Goal: Transaction & Acquisition: Purchase product/service

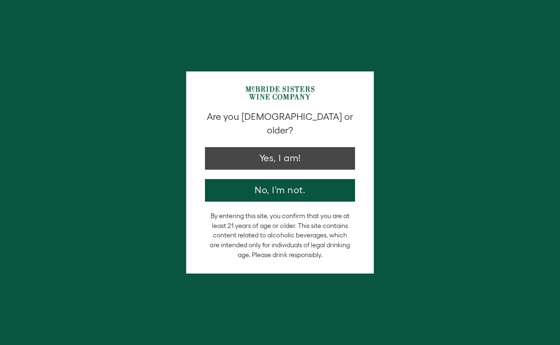
click at [292, 148] on button "Yes, I am!" at bounding box center [280, 158] width 150 height 23
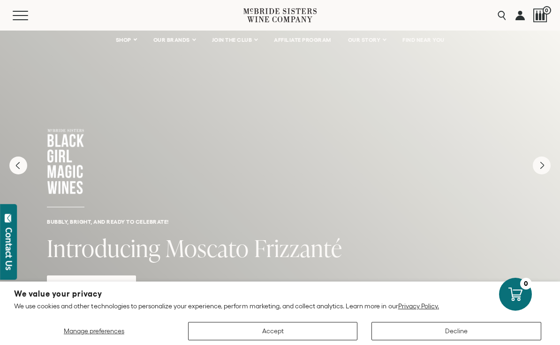
click at [341, 335] on button "Accept" at bounding box center [273, 331] width 170 height 18
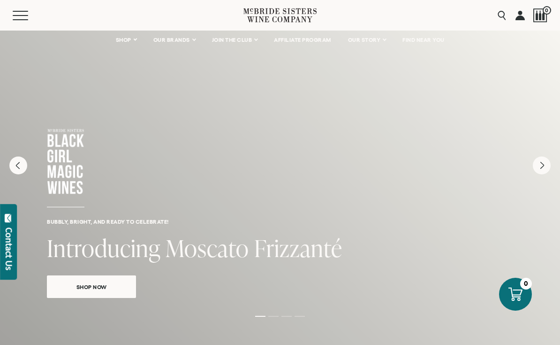
click at [186, 45] on link "OUR BRANDS" at bounding box center [174, 40] width 54 height 19
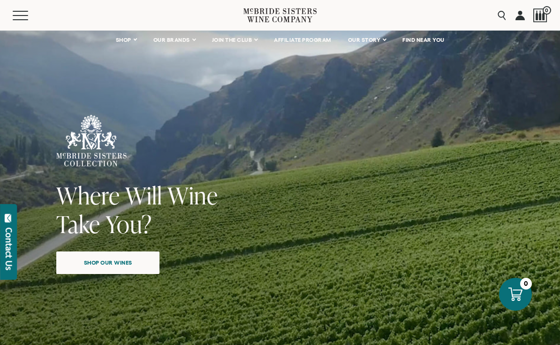
click at [119, 266] on span "Shop our wines" at bounding box center [108, 262] width 81 height 18
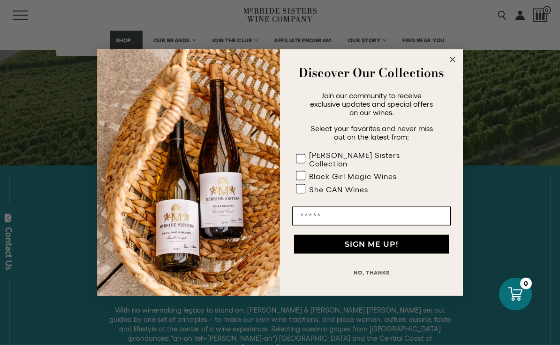
scroll to position [629, 0]
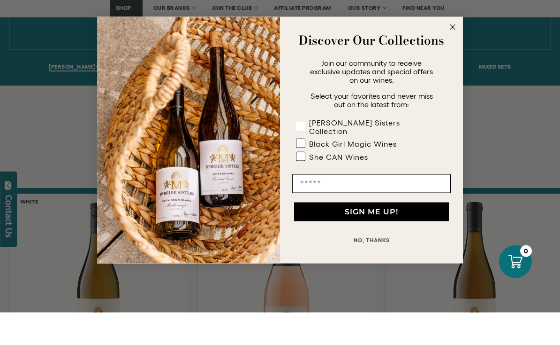
click at [303, 154] on rect "POPUP Form" at bounding box center [301, 158] width 9 height 9
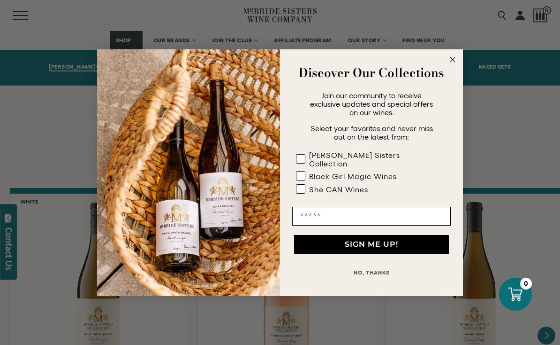
click at [455, 57] on circle "Close dialog" at bounding box center [453, 59] width 11 height 11
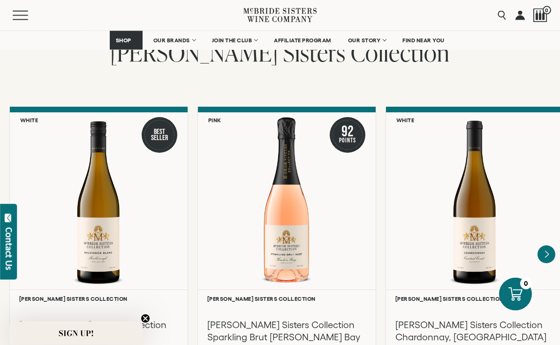
scroll to position [757, 0]
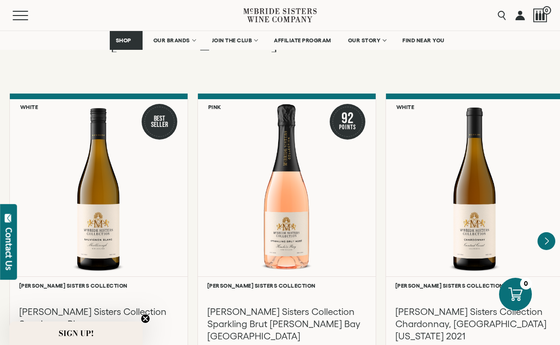
click at [547, 233] on icon "Next" at bounding box center [547, 241] width 18 height 18
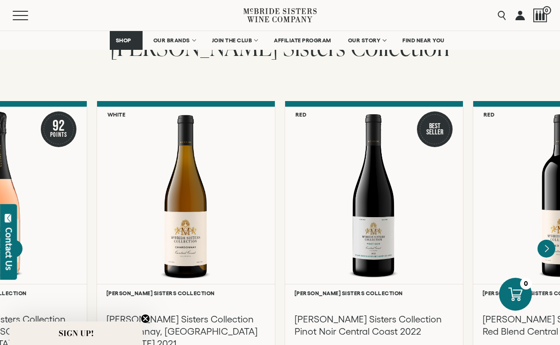
scroll to position [748, 0]
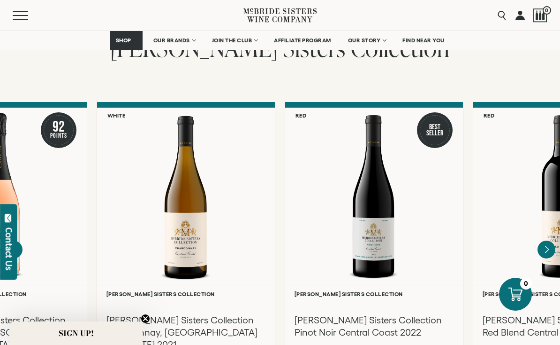
click at [547, 245] on icon "Next" at bounding box center [546, 248] width 3 height 7
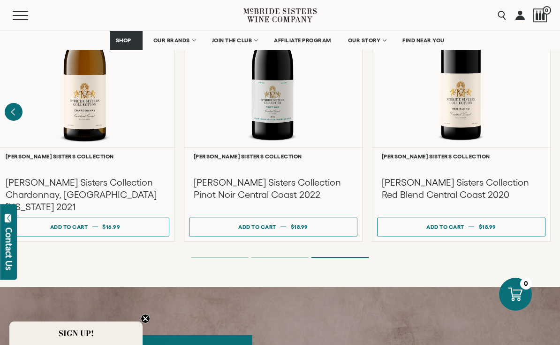
scroll to position [797, 0]
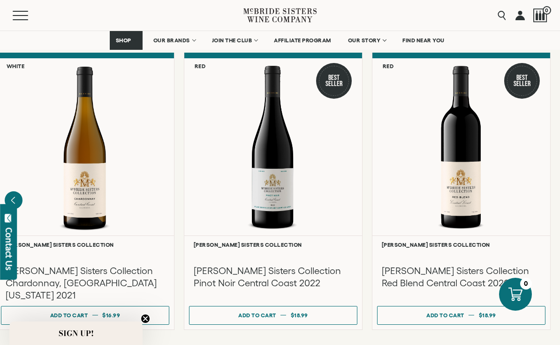
click at [359, 223] on div at bounding box center [273, 146] width 178 height 177
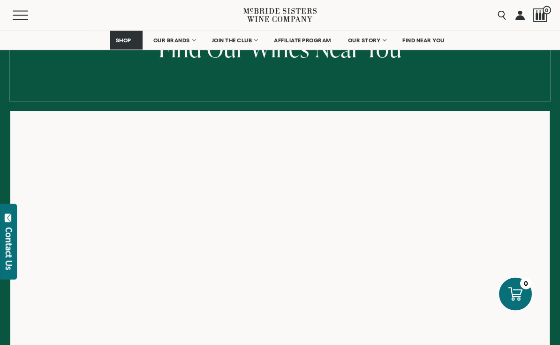
scroll to position [126, 0]
